Goal: Communication & Community: Ask a question

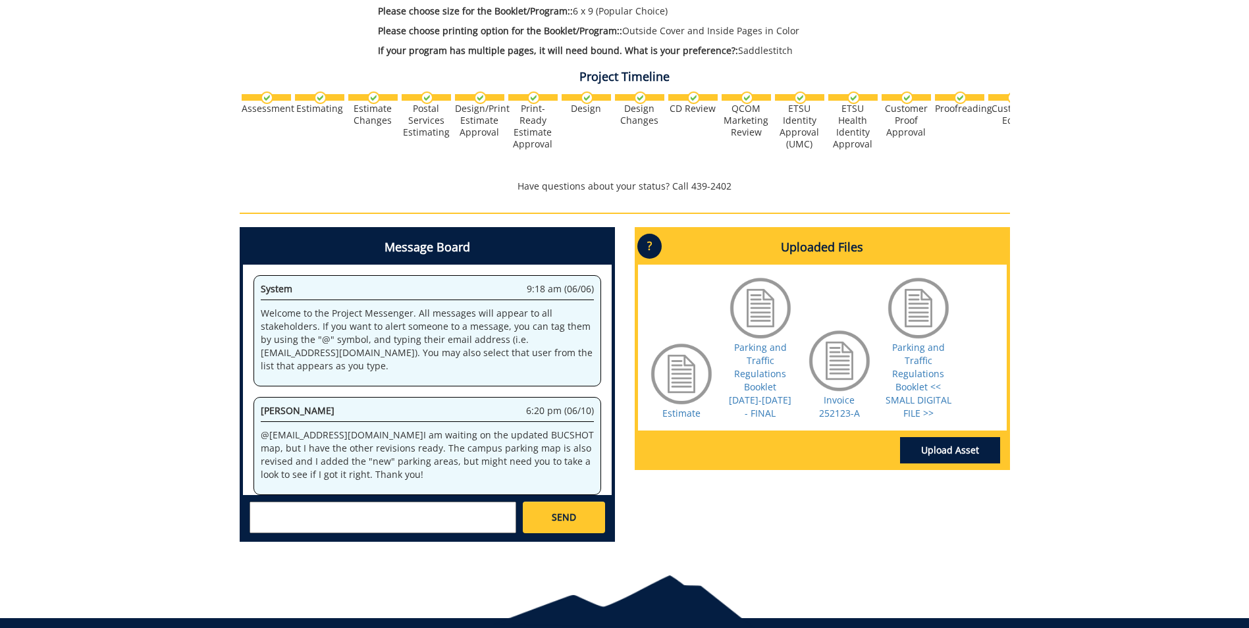
scroll to position [768103, 0]
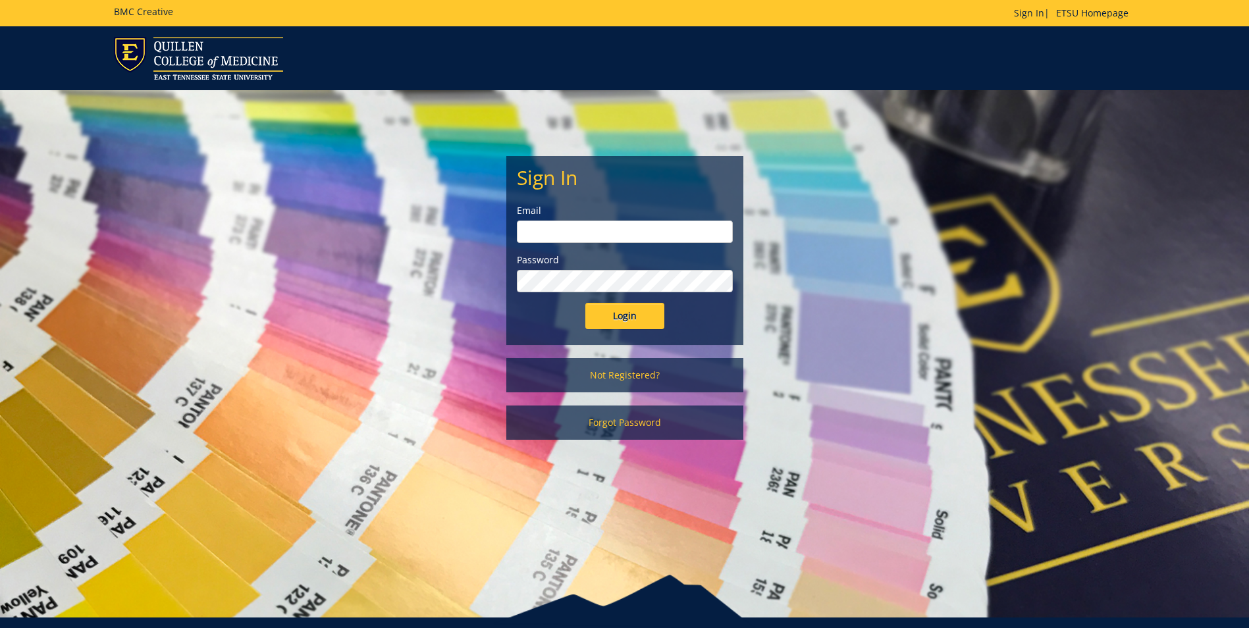
click at [597, 226] on input "email" at bounding box center [625, 232] width 216 height 22
type input "[EMAIL_ADDRESS][DOMAIN_NAME]"
click at [585, 303] on input "Login" at bounding box center [624, 316] width 79 height 26
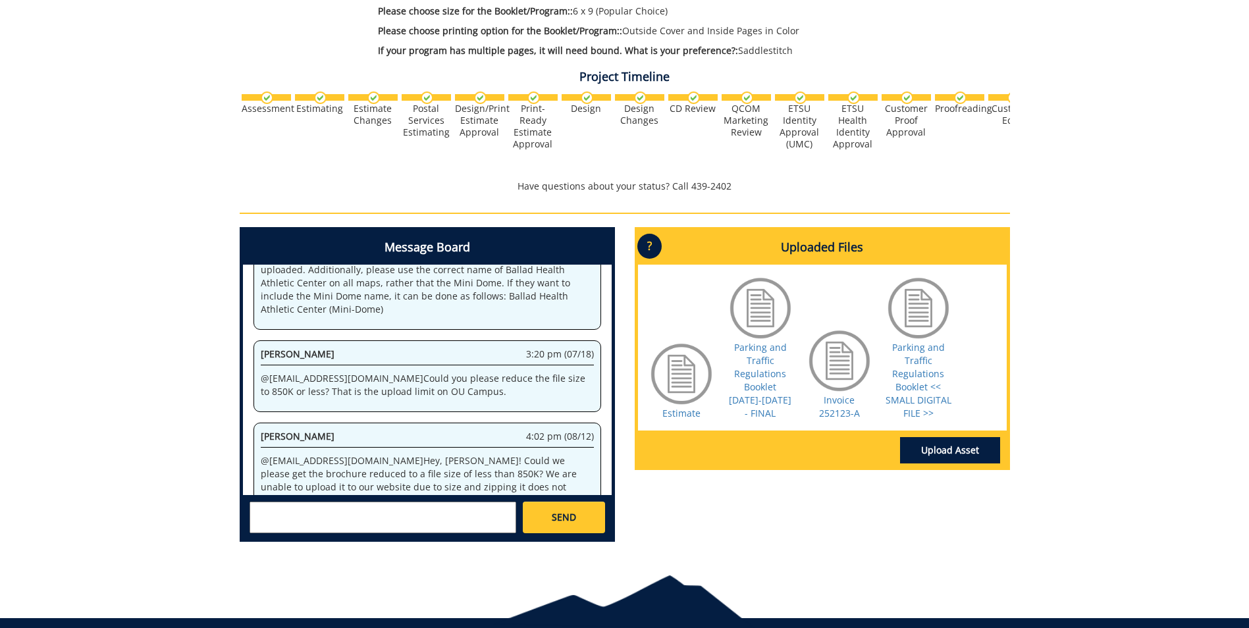
scroll to position [2733, 0]
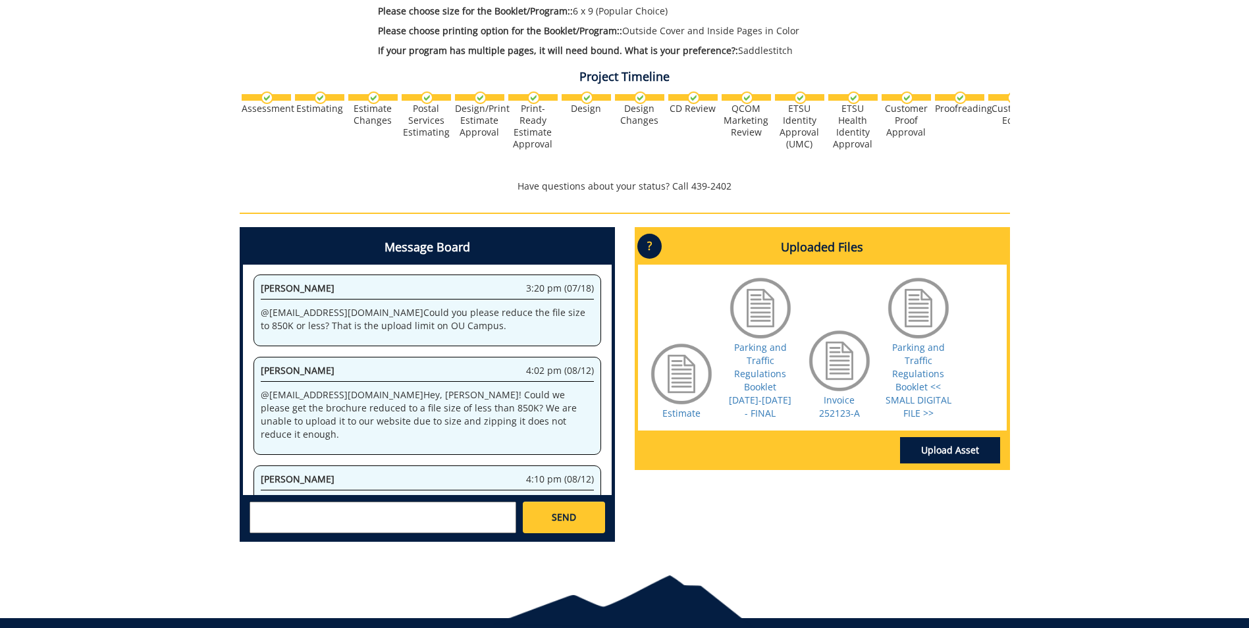
click at [422, 508] on textarea at bounding box center [383, 518] width 267 height 32
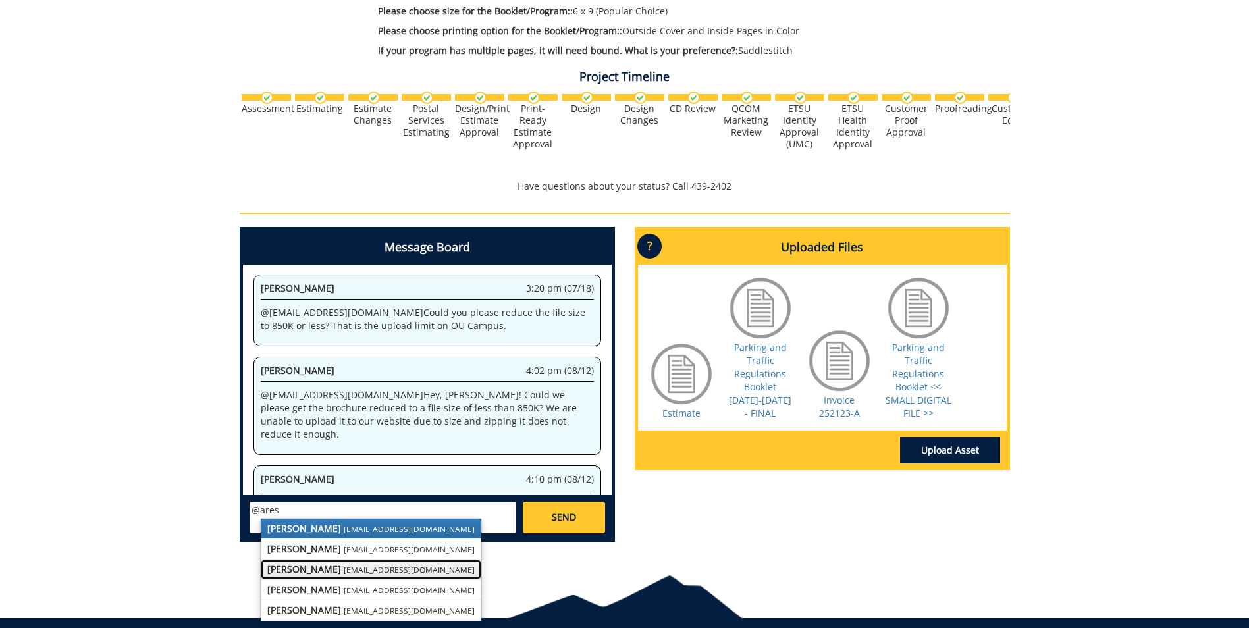
click at [354, 572] on small "[EMAIL_ADDRESS][DOMAIN_NAME]" at bounding box center [409, 569] width 131 height 11
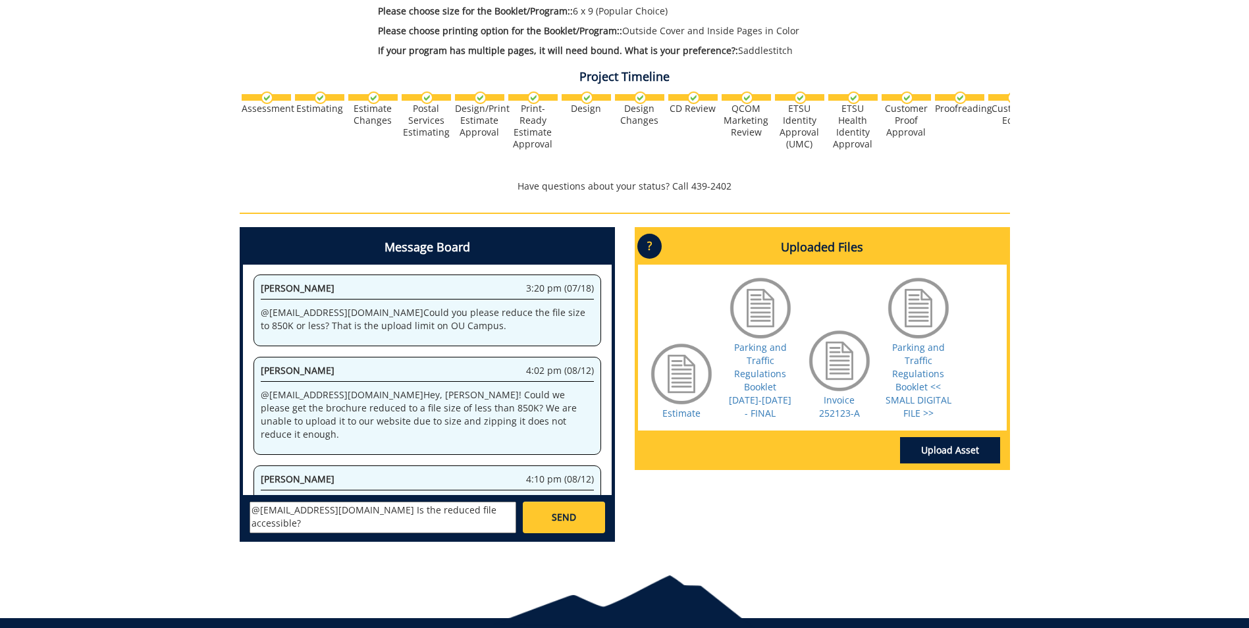
type textarea "@[EMAIL_ADDRESS][DOMAIN_NAME] Is the reduced file accessible?"
click at [562, 528] on link "SEND" at bounding box center [564, 518] width 82 height 32
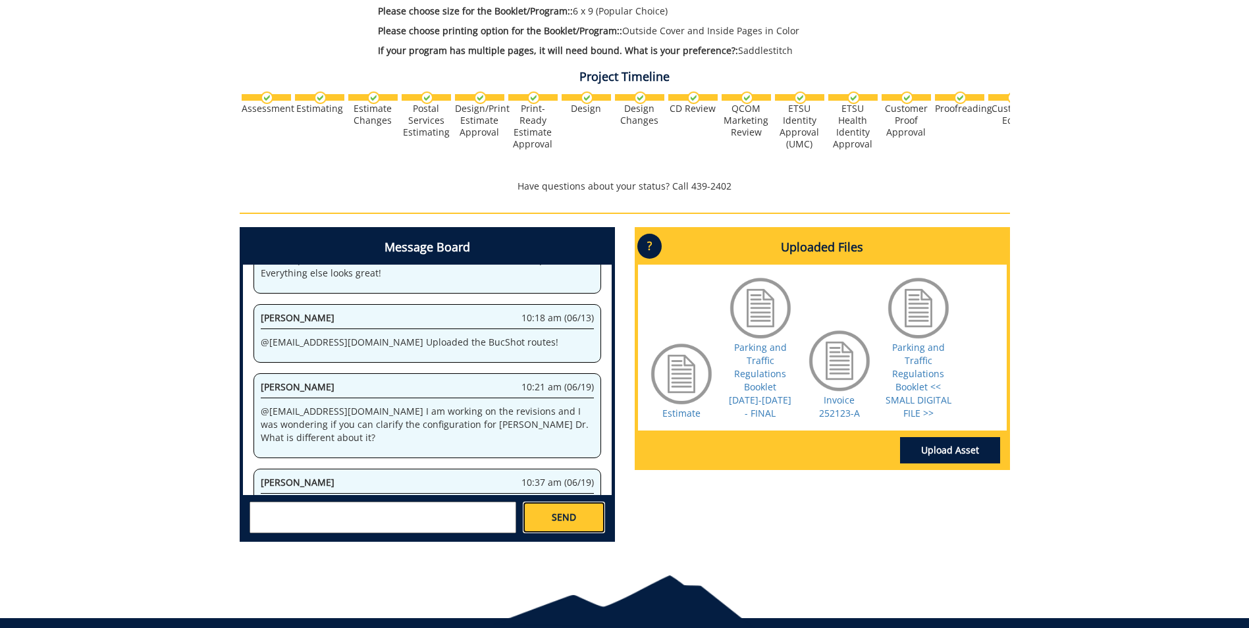
scroll to position [388370, 0]
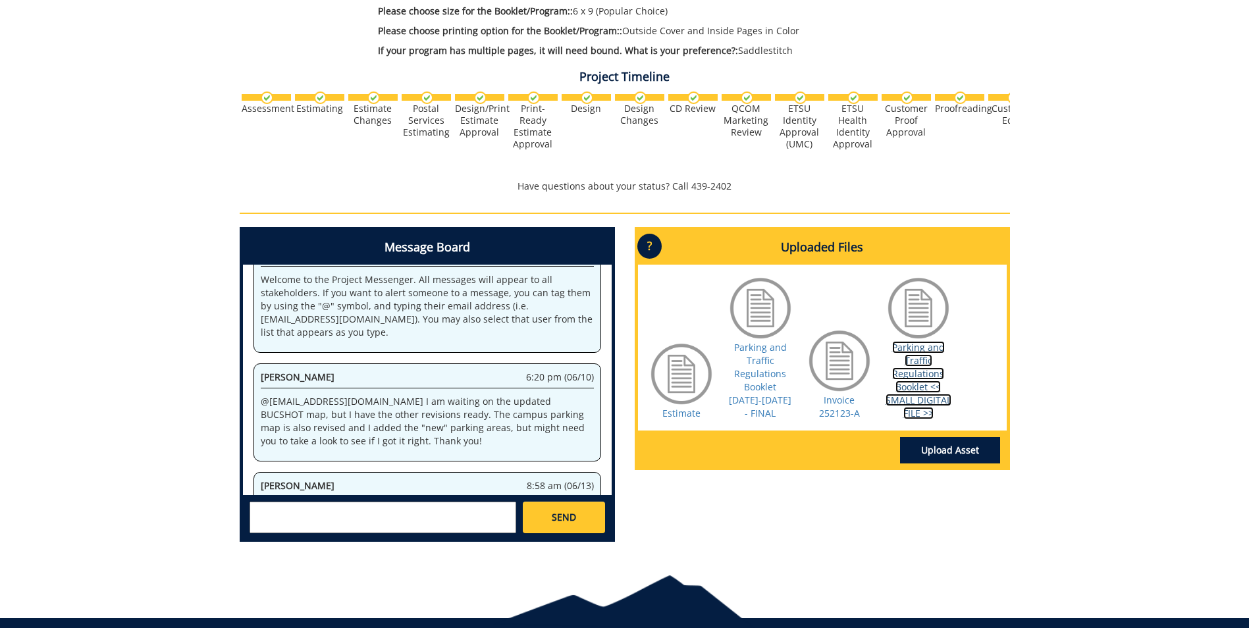
click at [926, 391] on link "Parking and Traffic Regulations Booklet << SMALL DIGITAL FILE >>" at bounding box center [919, 380] width 66 height 78
